Goal: Information Seeking & Learning: Find specific fact

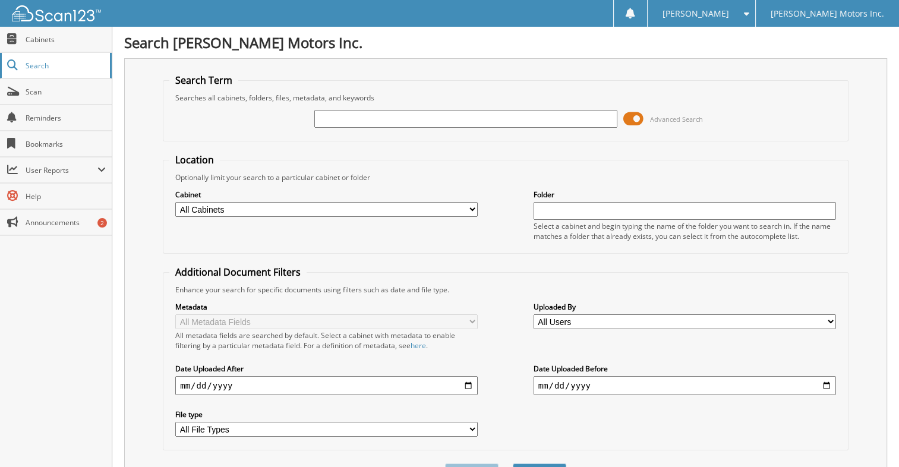
click at [46, 65] on span "Search" at bounding box center [65, 66] width 78 height 10
click at [46, 44] on link "Cabinets" at bounding box center [56, 40] width 112 height 26
type input "96161"
click at [513, 464] on button "Search" at bounding box center [540, 475] width 54 height 22
click at [636, 117] on span at bounding box center [634, 119] width 20 height 18
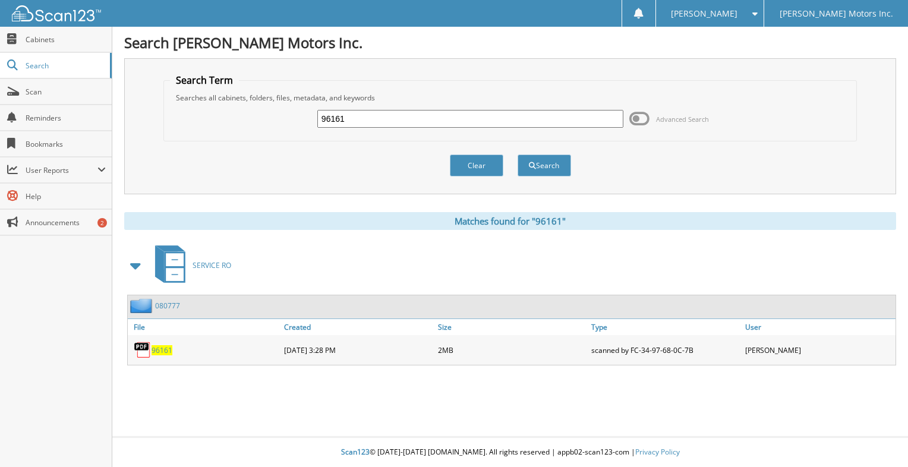
click at [150, 348] on img at bounding box center [143, 350] width 18 height 18
click at [160, 348] on span "96161" at bounding box center [162, 350] width 21 height 10
click at [140, 348] on img at bounding box center [143, 350] width 18 height 18
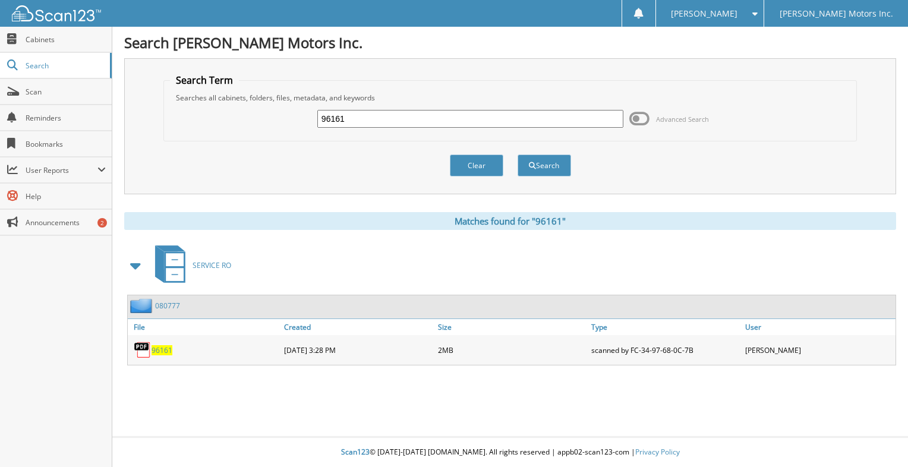
click at [155, 345] on span "96161" at bounding box center [162, 350] width 21 height 10
click at [160, 346] on span "96161" at bounding box center [162, 350] width 21 height 10
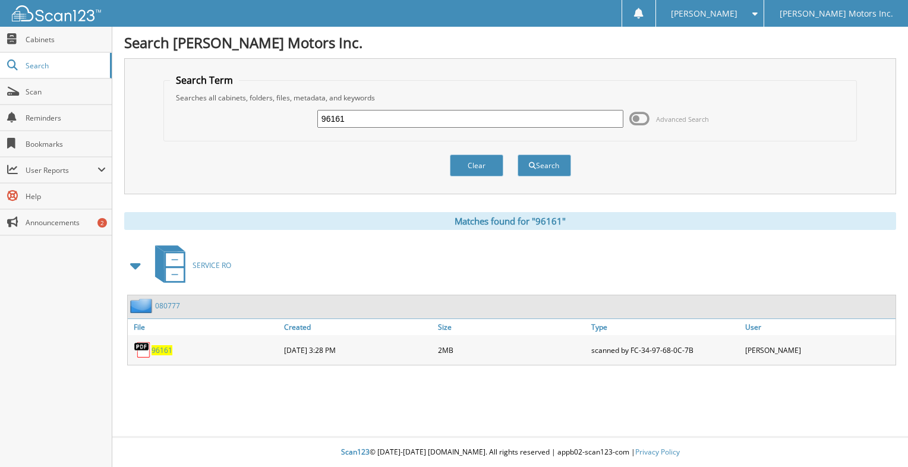
click at [160, 346] on span "96161" at bounding box center [162, 350] width 21 height 10
click at [163, 347] on span "96161" at bounding box center [162, 350] width 21 height 10
